Goal: Task Accomplishment & Management: Use online tool/utility

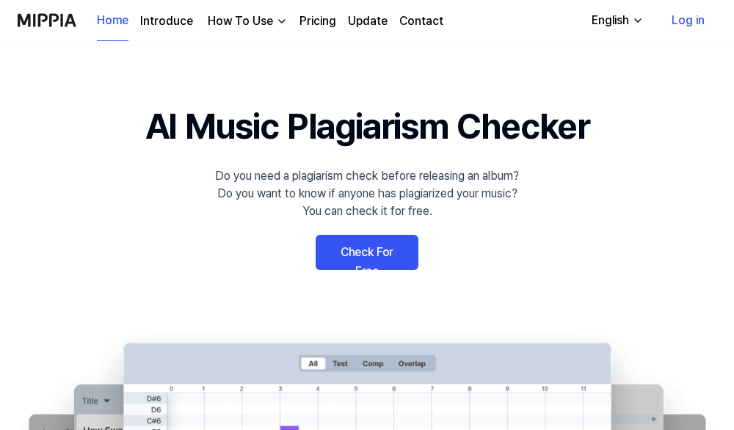
click at [369, 254] on link "Check For Free" at bounding box center [367, 252] width 103 height 35
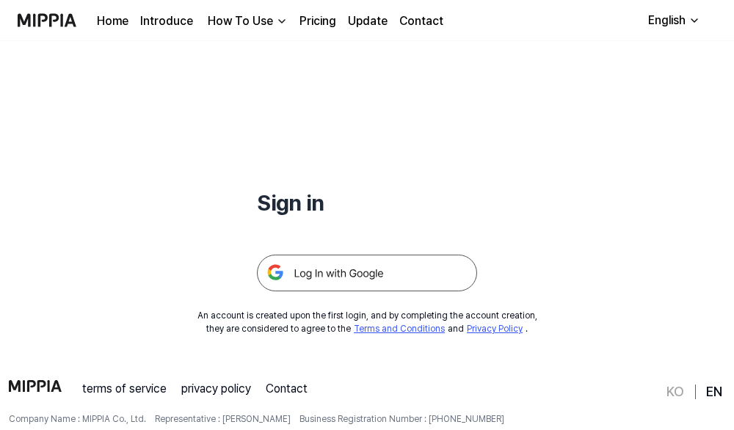
scroll to position [141, 0]
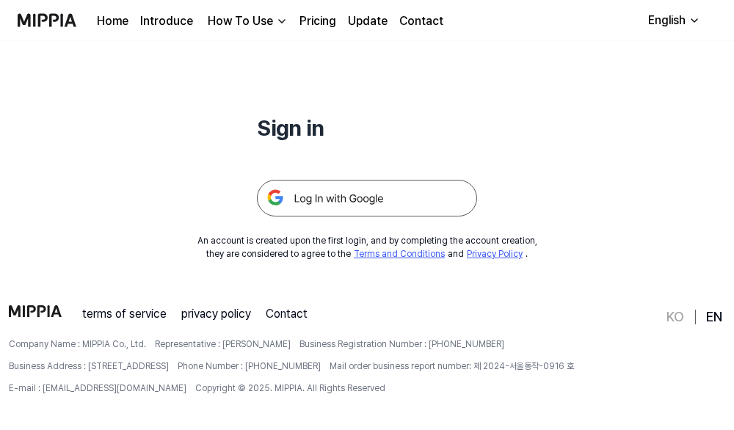
click at [342, 205] on img at bounding box center [367, 198] width 220 height 37
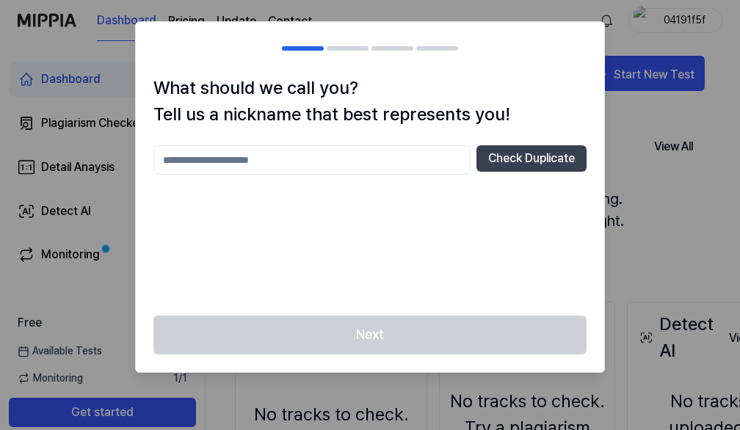
click at [643, 174] on div at bounding box center [370, 215] width 740 height 430
click at [397, 167] on input "text" at bounding box center [312, 159] width 317 height 29
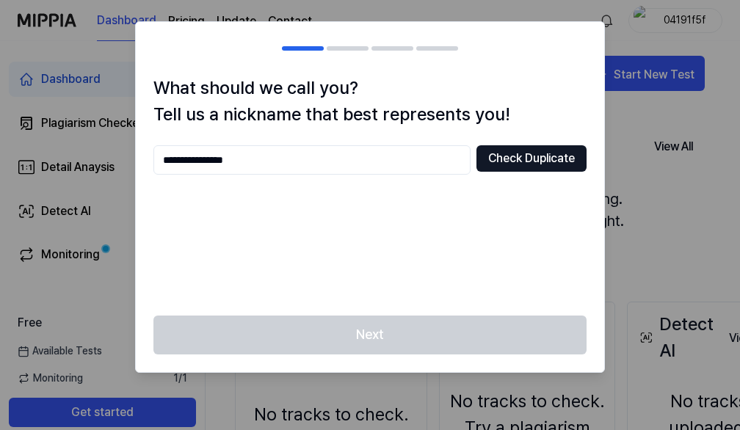
type input "**********"
click at [501, 153] on button "Check Duplicate" at bounding box center [532, 158] width 110 height 26
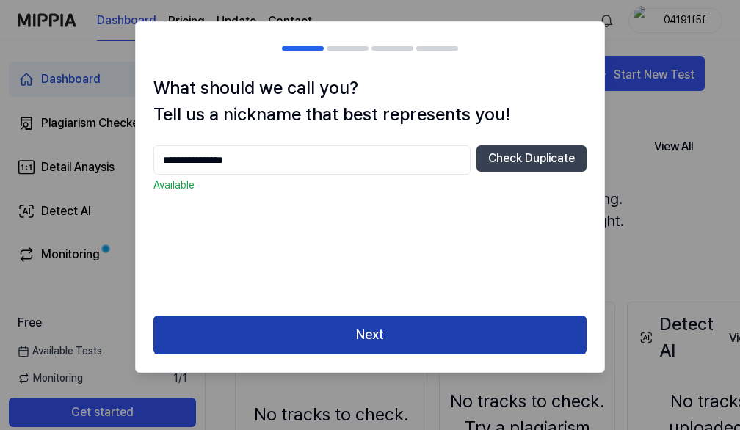
click at [364, 331] on button "Next" at bounding box center [370, 335] width 433 height 39
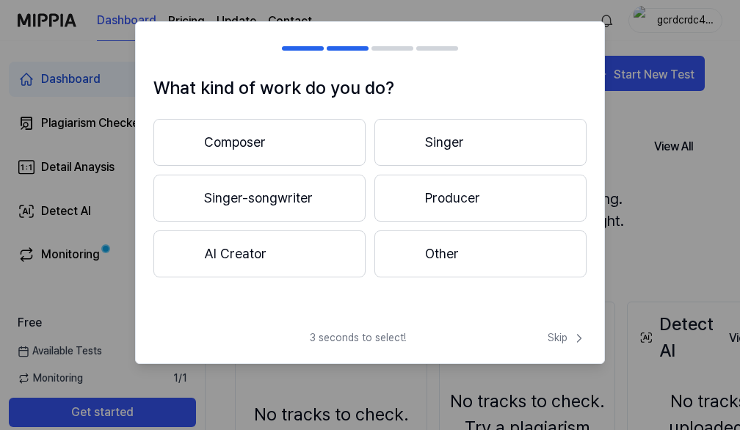
click at [218, 145] on button "Composer" at bounding box center [260, 142] width 212 height 47
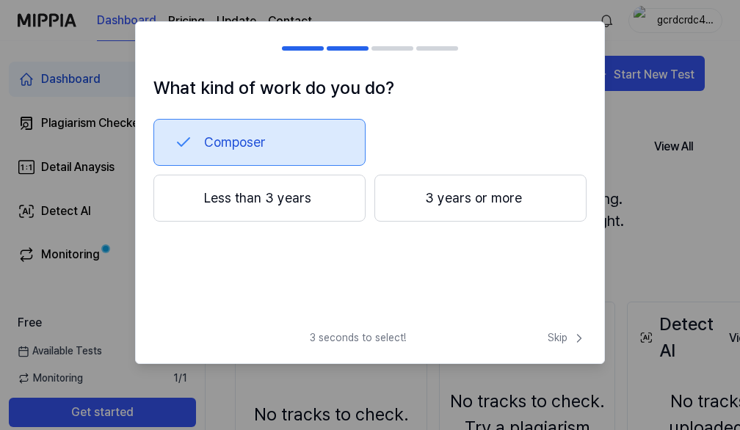
click at [497, 193] on button "3 years or more" at bounding box center [481, 198] width 212 height 47
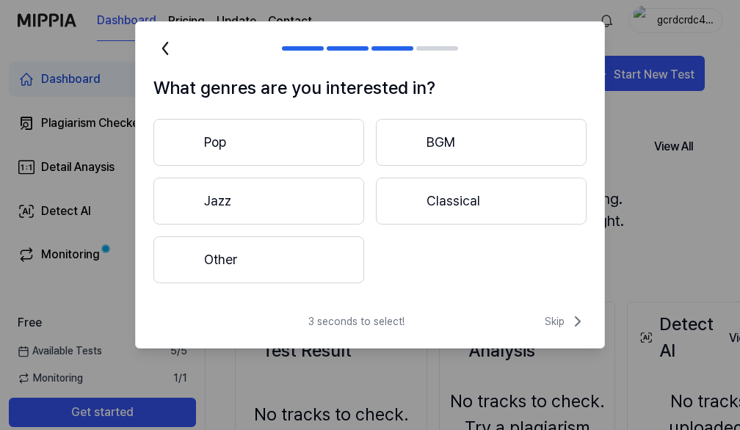
click at [301, 147] on button "Pop" at bounding box center [259, 142] width 211 height 47
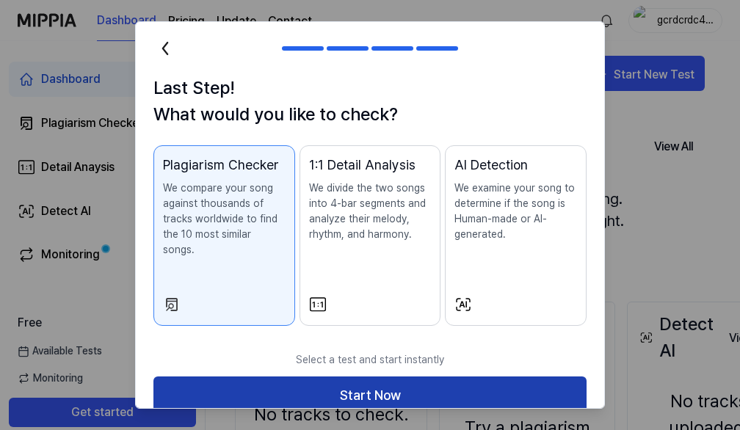
click at [460, 380] on button "Start Now" at bounding box center [370, 396] width 433 height 39
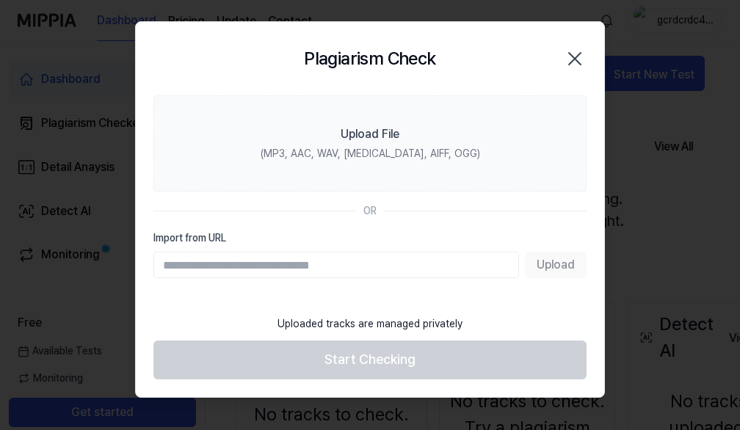
click at [570, 60] on icon "button" at bounding box center [575, 59] width 24 height 24
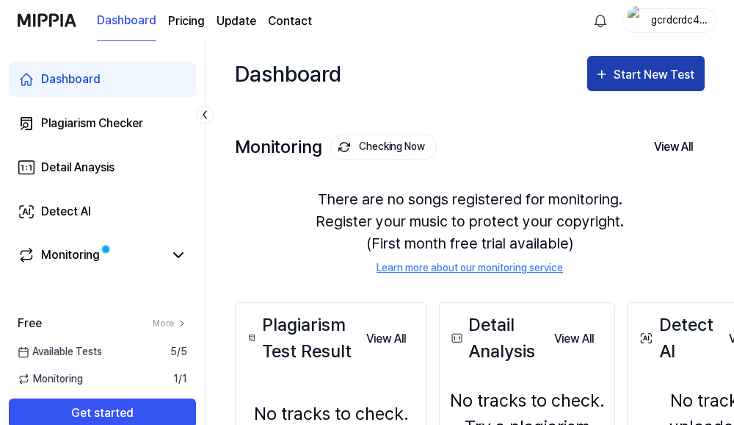
click at [660, 73] on div "Start New Test" at bounding box center [656, 74] width 84 height 19
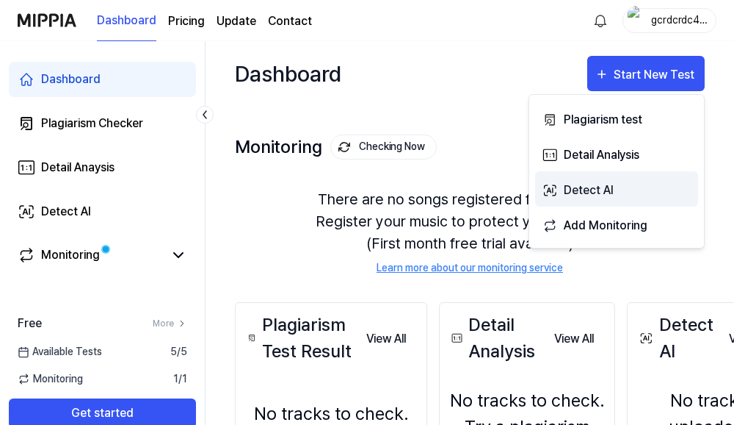
click at [616, 192] on div "Detect AI" at bounding box center [628, 190] width 128 height 19
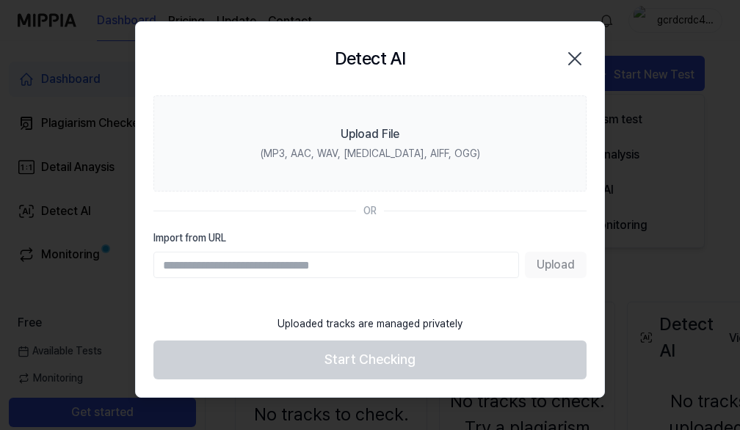
paste input "**********"
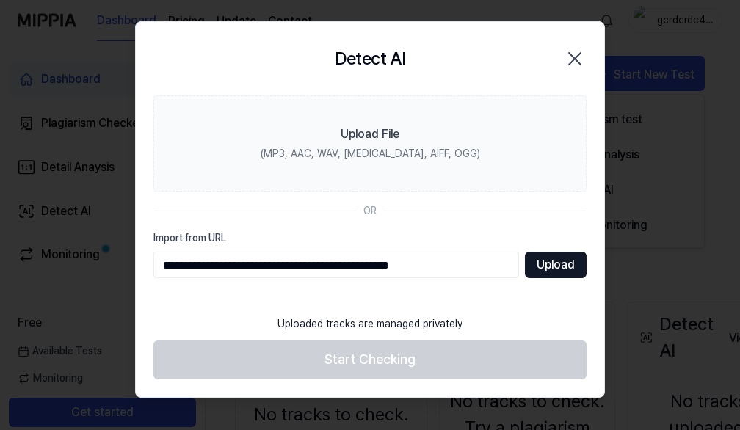
type input "**********"
click at [554, 272] on button "Upload" at bounding box center [556, 265] width 62 height 26
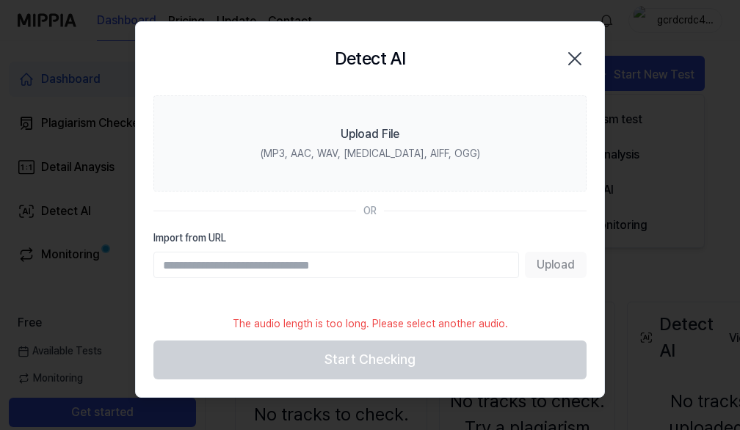
click at [339, 264] on input "Import from URL" at bounding box center [337, 265] width 366 height 26
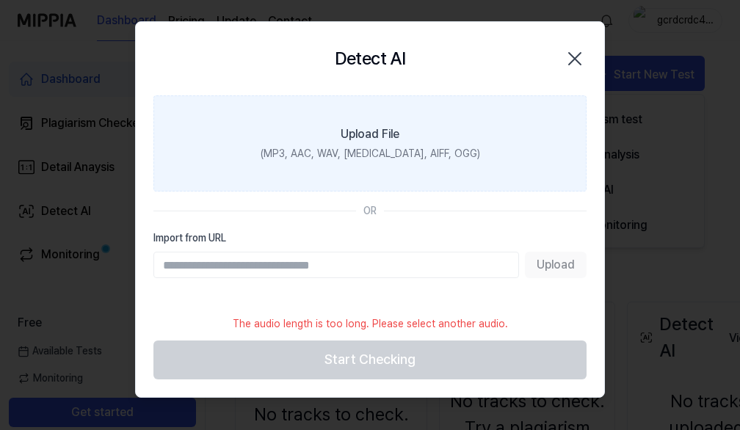
click at [422, 178] on label "Upload File (MP3, AAC, WAV, [MEDICAL_DATA], AIFF, OGG)" at bounding box center [370, 143] width 433 height 96
click at [0, 0] on input "Upload File (MP3, AAC, WAV, [MEDICAL_DATA], AIFF, OGG)" at bounding box center [0, 0] width 0 height 0
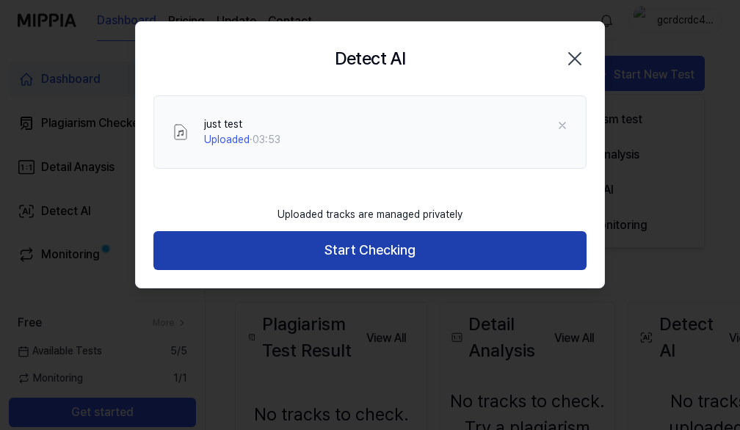
click at [408, 258] on button "Start Checking" at bounding box center [370, 250] width 433 height 39
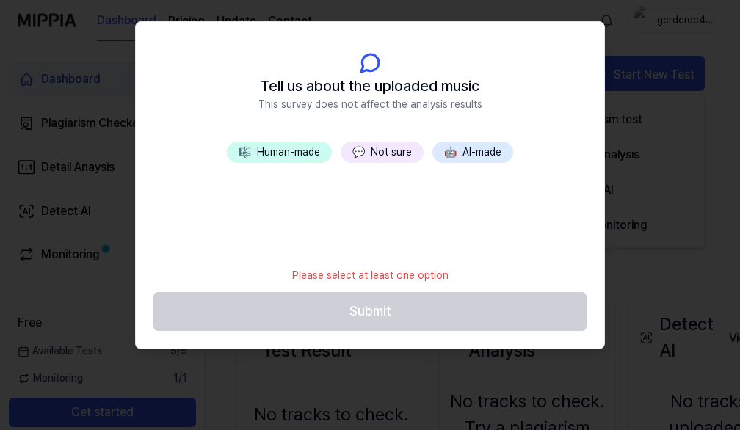
click at [381, 159] on button "💬 Not sure" at bounding box center [382, 152] width 83 height 21
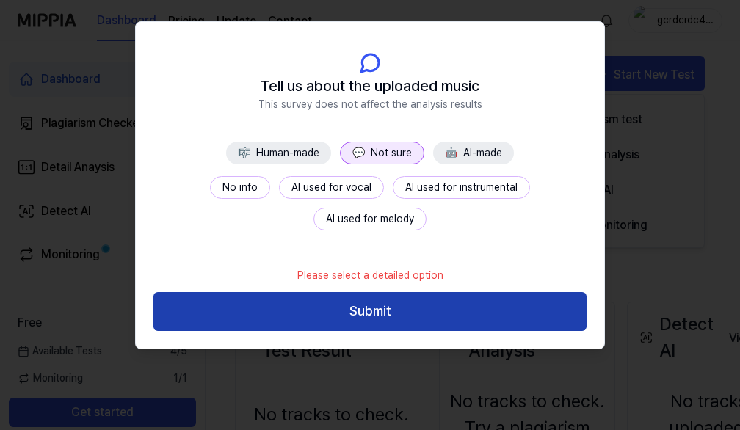
click at [403, 311] on button "Submit" at bounding box center [370, 311] width 433 height 39
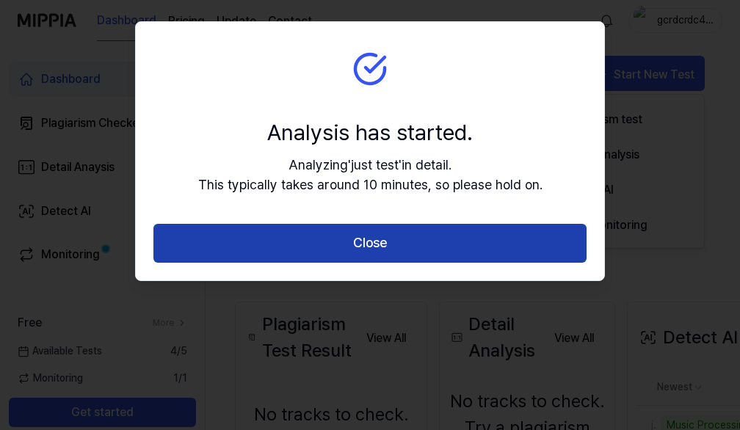
click at [465, 250] on button "Close" at bounding box center [370, 243] width 433 height 39
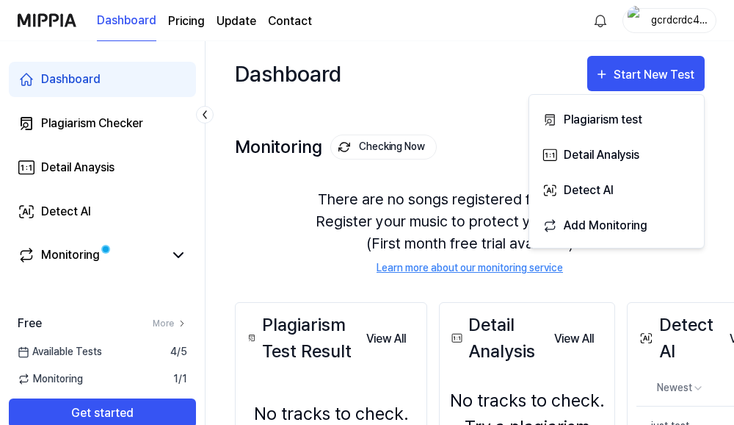
click at [379, 172] on div "There are no songs registered for monitoring. Register your music to protect yo…" at bounding box center [470, 231] width 470 height 123
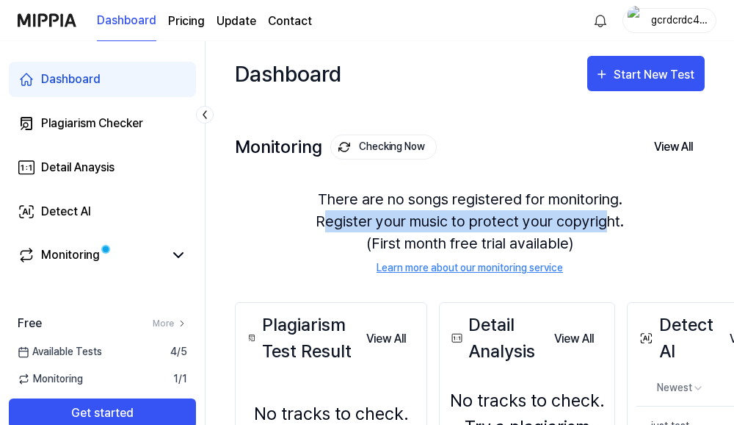
drag, startPoint x: 325, startPoint y: 218, endPoint x: 604, endPoint y: 223, distance: 279.1
click at [604, 223] on div "There are no songs registered for monitoring. Register your music to protect yo…" at bounding box center [470, 231] width 470 height 123
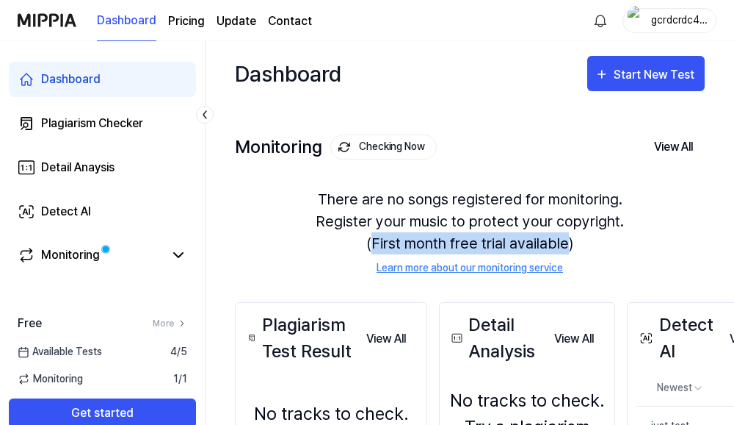
drag, startPoint x: 373, startPoint y: 239, endPoint x: 651, endPoint y: 250, distance: 277.8
click at [570, 244] on div "There are no songs registered for monitoring. Register your music to protect yo…" at bounding box center [470, 231] width 470 height 123
click at [651, 250] on div "There are no songs registered for monitoring. Register your music to protect yo…" at bounding box center [470, 231] width 470 height 123
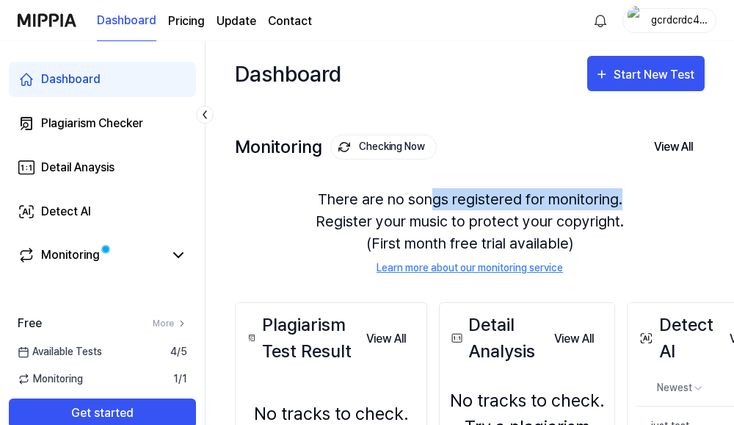
drag, startPoint x: 431, startPoint y: 203, endPoint x: 639, endPoint y: 192, distance: 208.1
click at [639, 192] on div "There are no songs registered for monitoring. Register your music to protect yo…" at bounding box center [470, 231] width 470 height 123
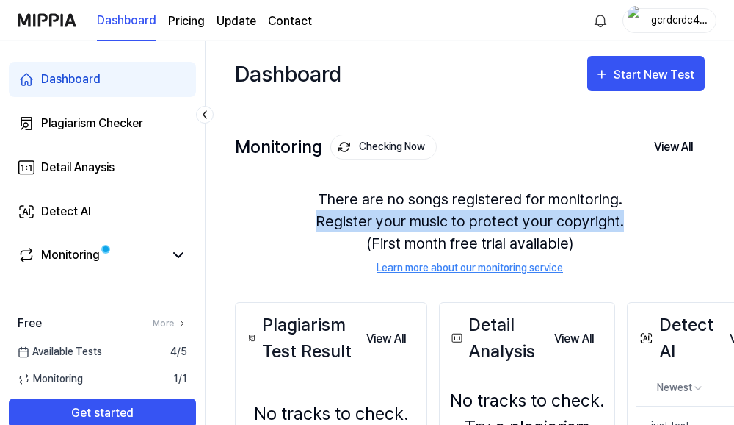
drag, startPoint x: 305, startPoint y: 221, endPoint x: 644, endPoint y: 225, distance: 339.4
click at [644, 225] on div "There are no songs registered for monitoring. Register your music to protect yo…" at bounding box center [470, 231] width 470 height 123
click at [645, 225] on div "There are no songs registered for monitoring. Register your music to protect yo…" at bounding box center [470, 231] width 470 height 123
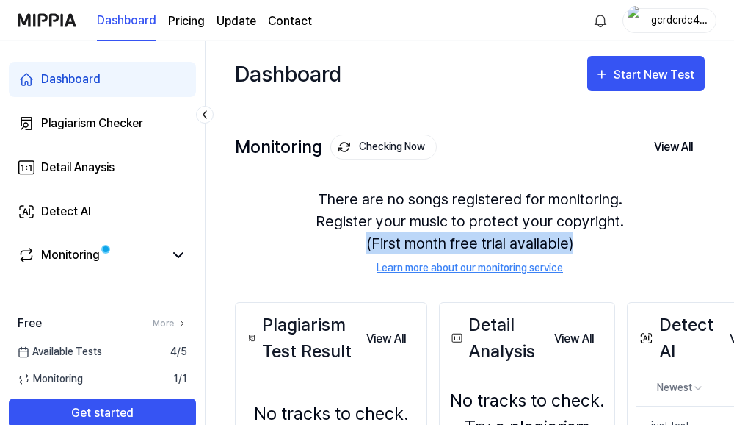
drag, startPoint x: 361, startPoint y: 237, endPoint x: 610, endPoint y: 252, distance: 249.5
click at [610, 252] on div "There are no songs registered for monitoring. Register your music to protect yo…" at bounding box center [470, 231] width 470 height 123
